Goal: Find specific page/section: Find specific page/section

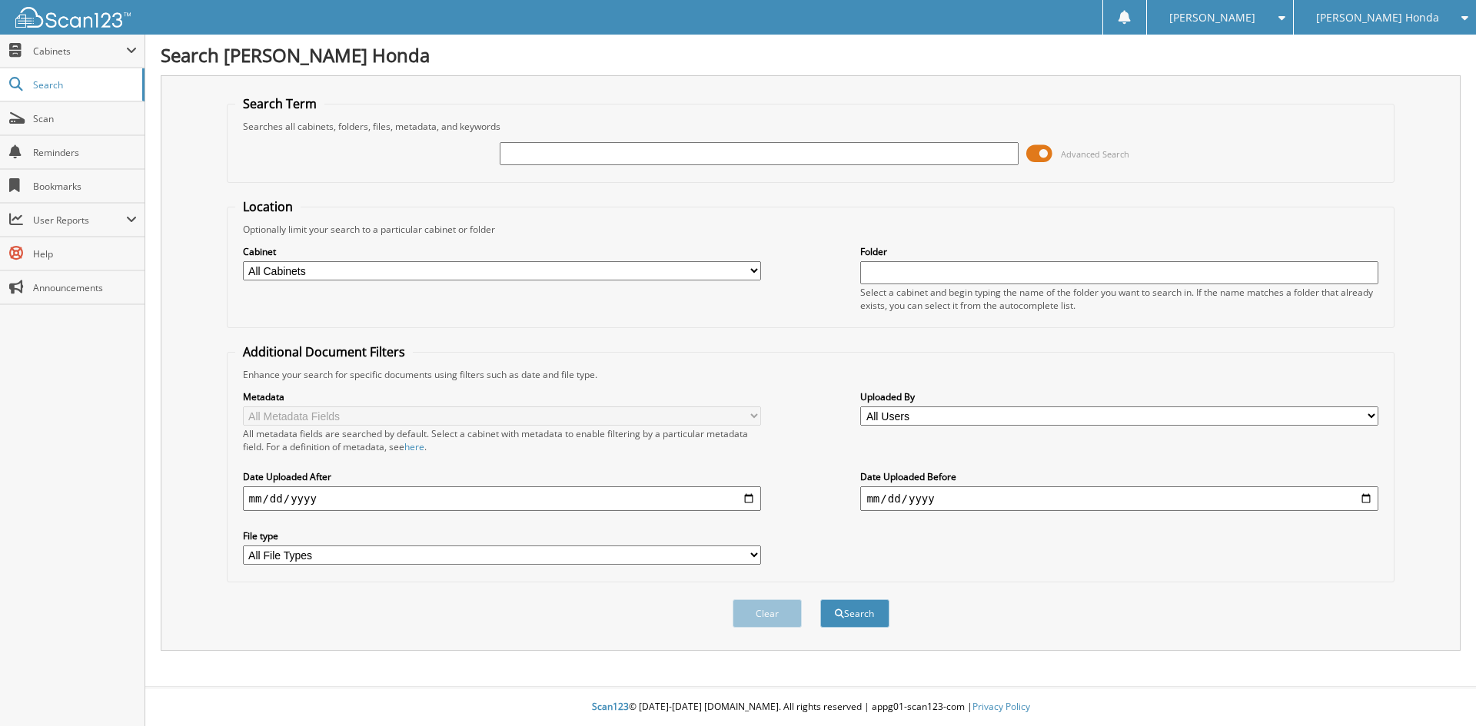
click at [686, 163] on input "text" at bounding box center [759, 153] width 518 height 23
type input "[PERSON_NAME]"
click at [820, 600] on button "Search" at bounding box center [854, 614] width 69 height 28
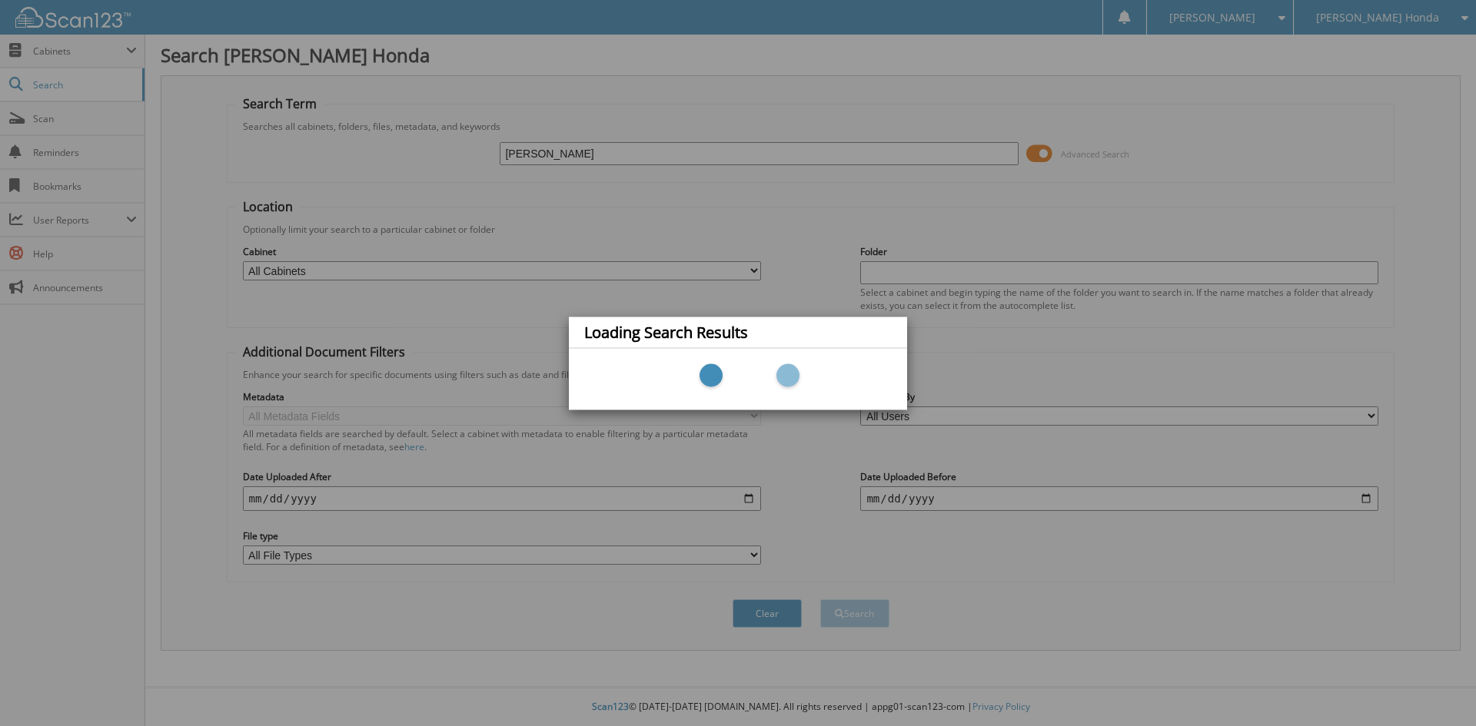
click at [1043, 149] on div "Loading Search Results" at bounding box center [738, 363] width 1476 height 726
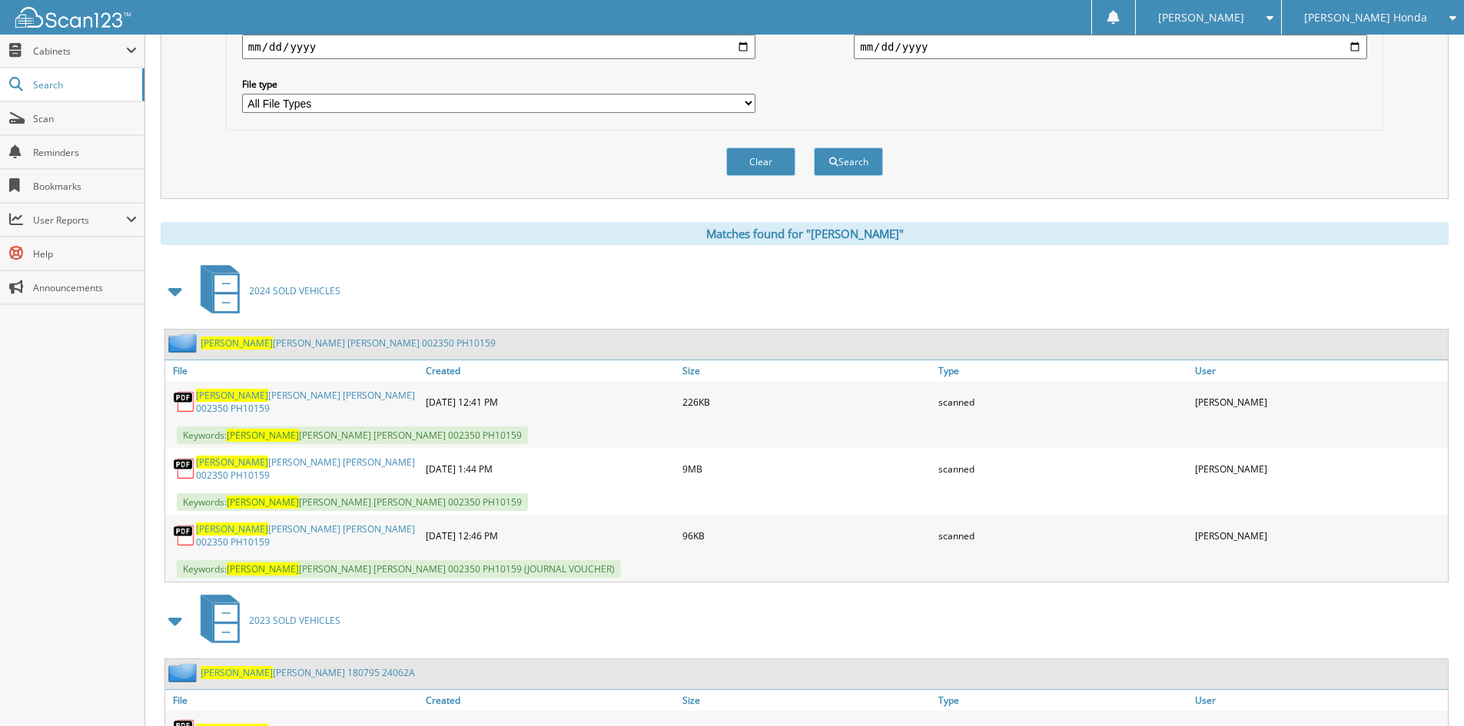
scroll to position [461, 0]
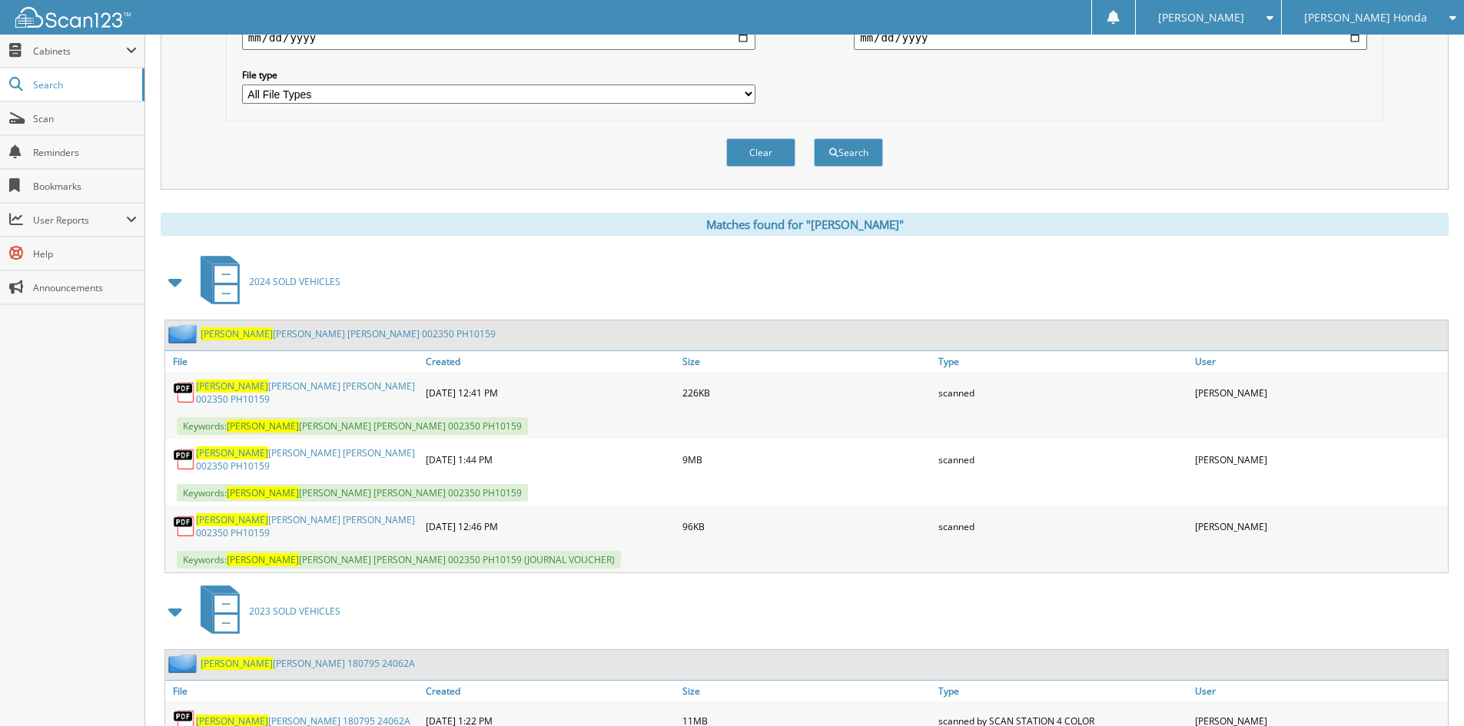
click at [250, 333] on link "LOCKLEAR PATRICIA ANN 002350 PH10159" at bounding box center [348, 333] width 295 height 13
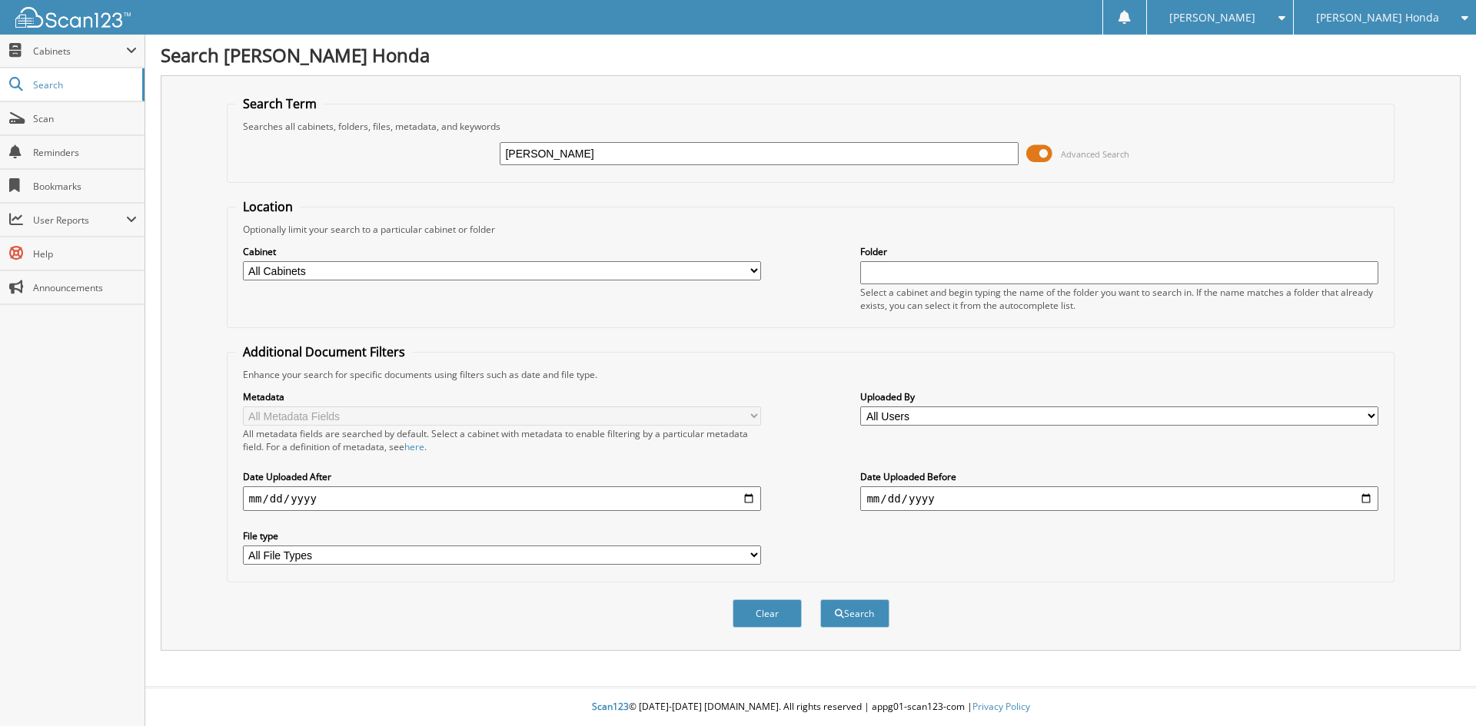
type input "[PERSON_NAME]"
click at [820, 600] on button "Search" at bounding box center [854, 614] width 69 height 28
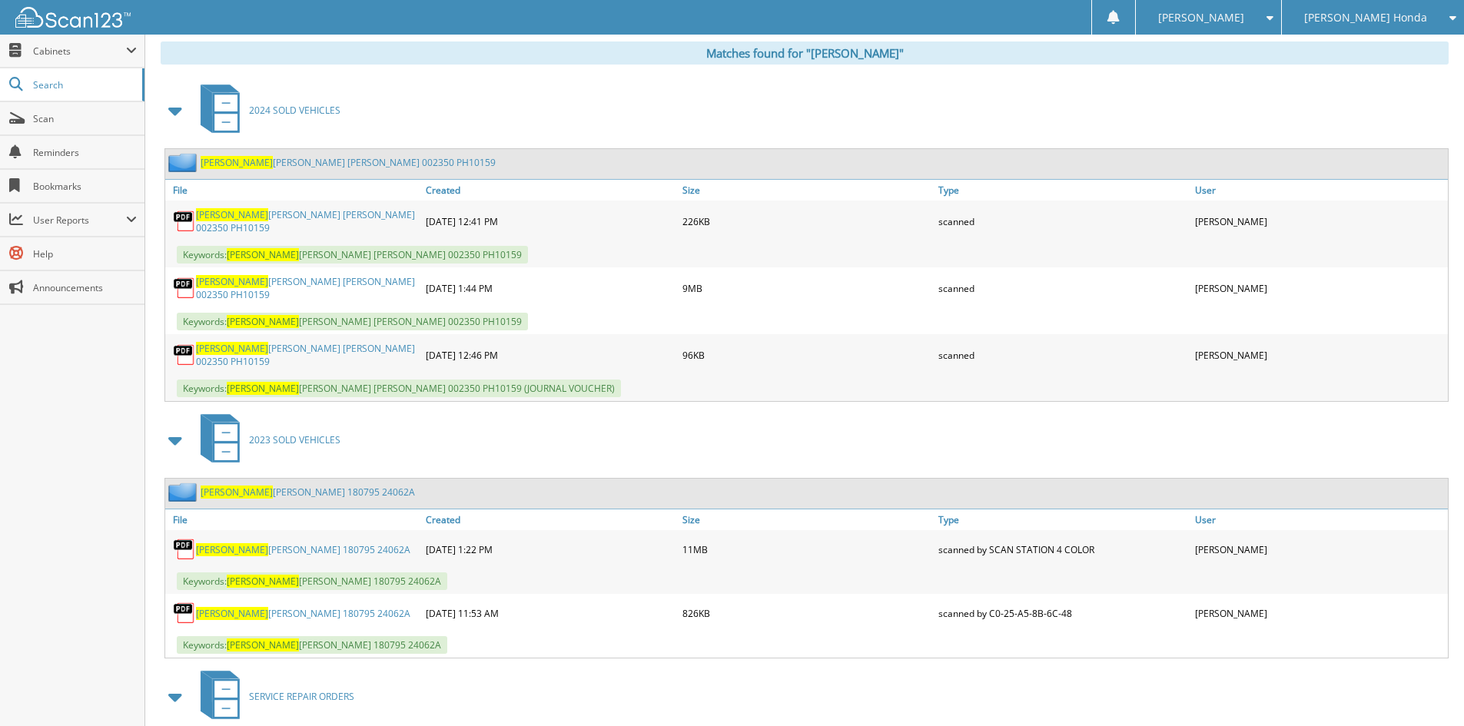
scroll to position [615, 0]
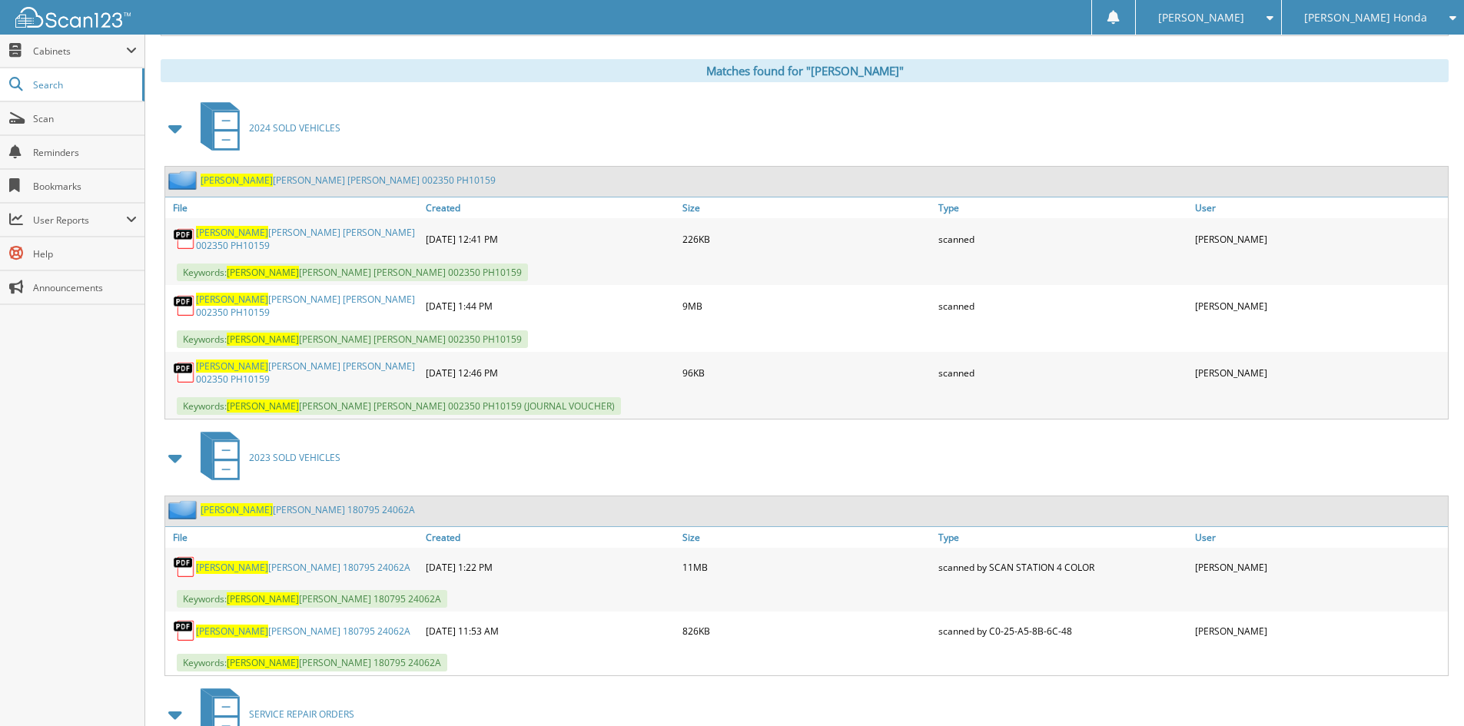
click at [322, 178] on link "LOCKLEAR PATRICIA ANN 002350 PH10159" at bounding box center [348, 180] width 295 height 13
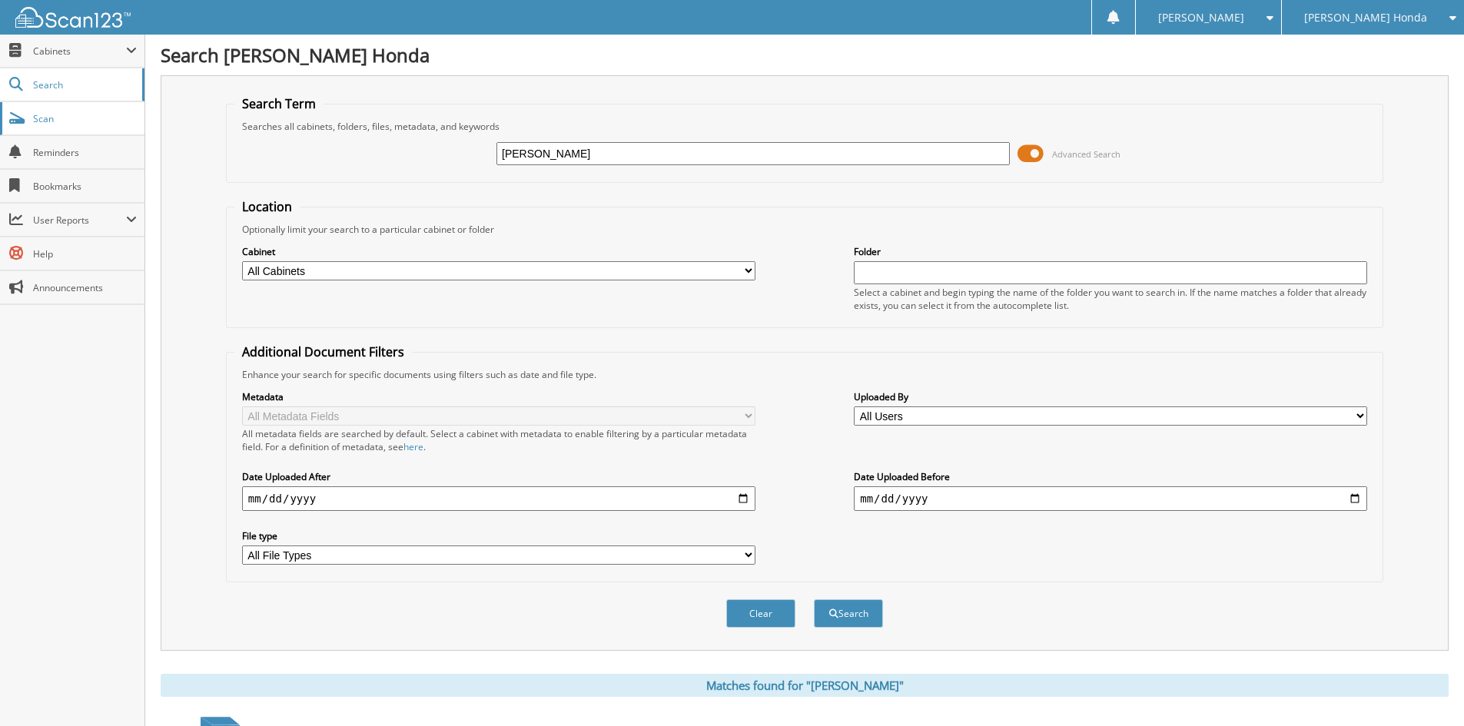
click at [79, 128] on link "Scan" at bounding box center [72, 118] width 145 height 33
